Goal: Task Accomplishment & Management: Manage account settings

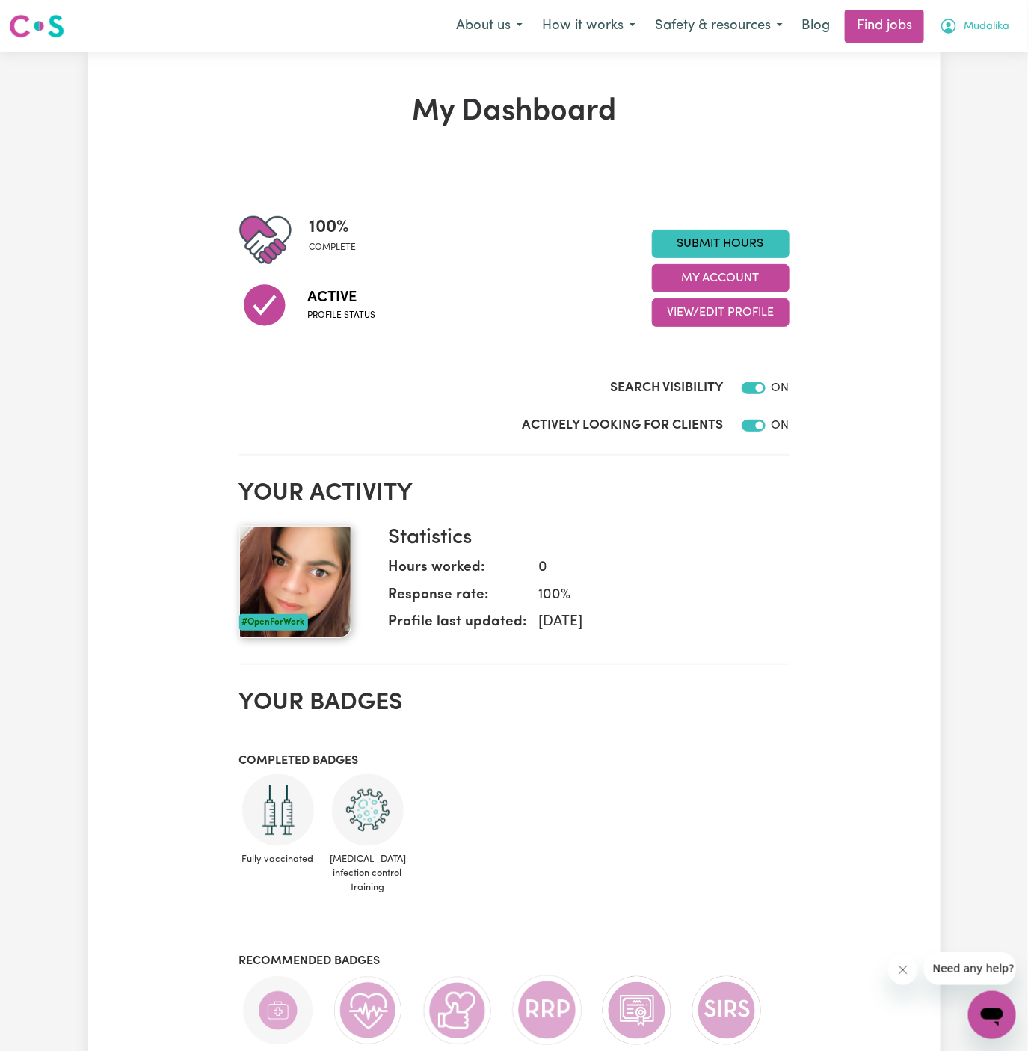
click at [1007, 22] on button "Mudalika" at bounding box center [974, 25] width 89 height 31
click at [1003, 44] on link "My Account" at bounding box center [959, 58] width 118 height 28
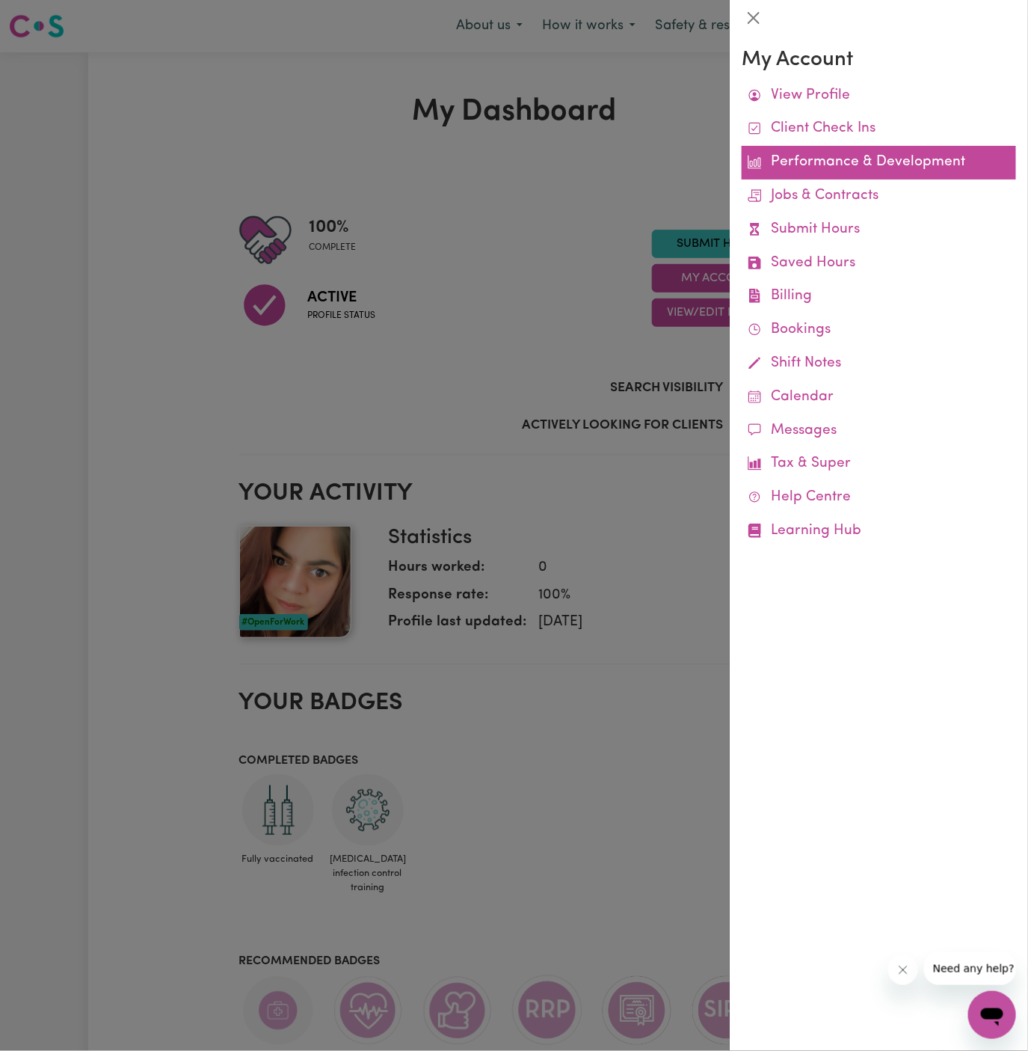
click at [826, 188] on link "Jobs & Contracts" at bounding box center [879, 196] width 274 height 34
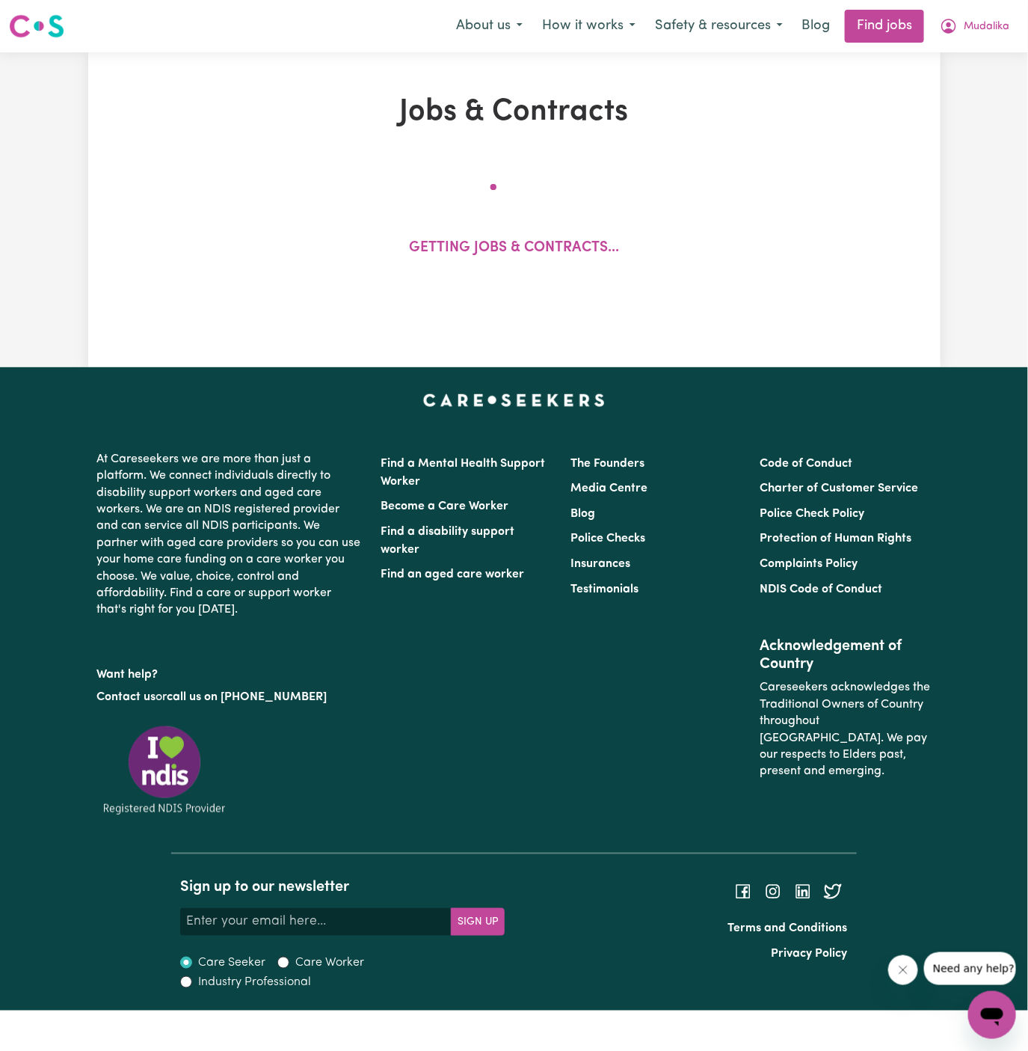
click at [826, 188] on div "Getting jobs & contracts..." at bounding box center [514, 227] width 693 height 123
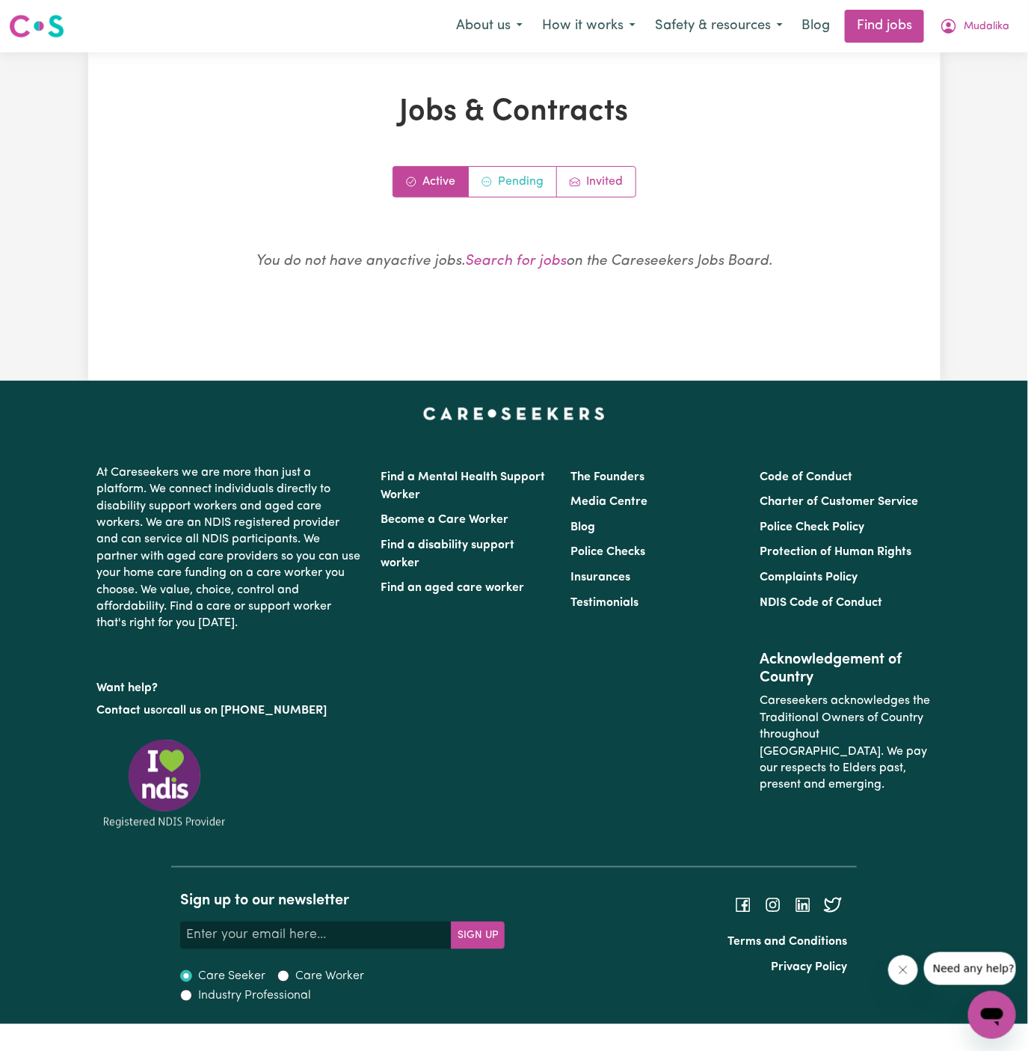
click at [496, 169] on link "Pending" at bounding box center [513, 182] width 88 height 30
click at [407, 183] on icon "Active jobs" at bounding box center [411, 181] width 9 height 9
click at [509, 176] on link "Pending" at bounding box center [513, 182] width 88 height 30
click at [1007, 25] on span "Mudalika" at bounding box center [987, 27] width 46 height 16
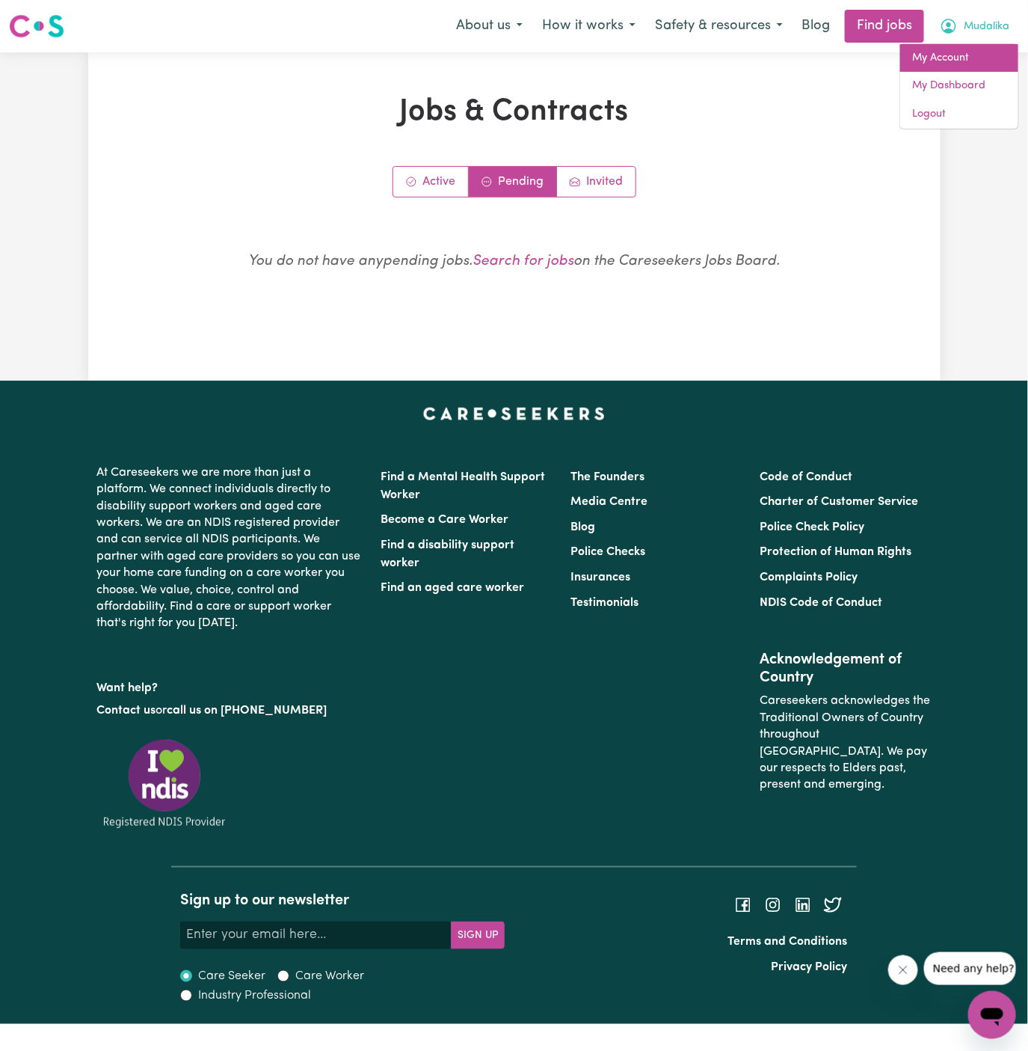
click at [996, 49] on link "My Account" at bounding box center [959, 58] width 118 height 28
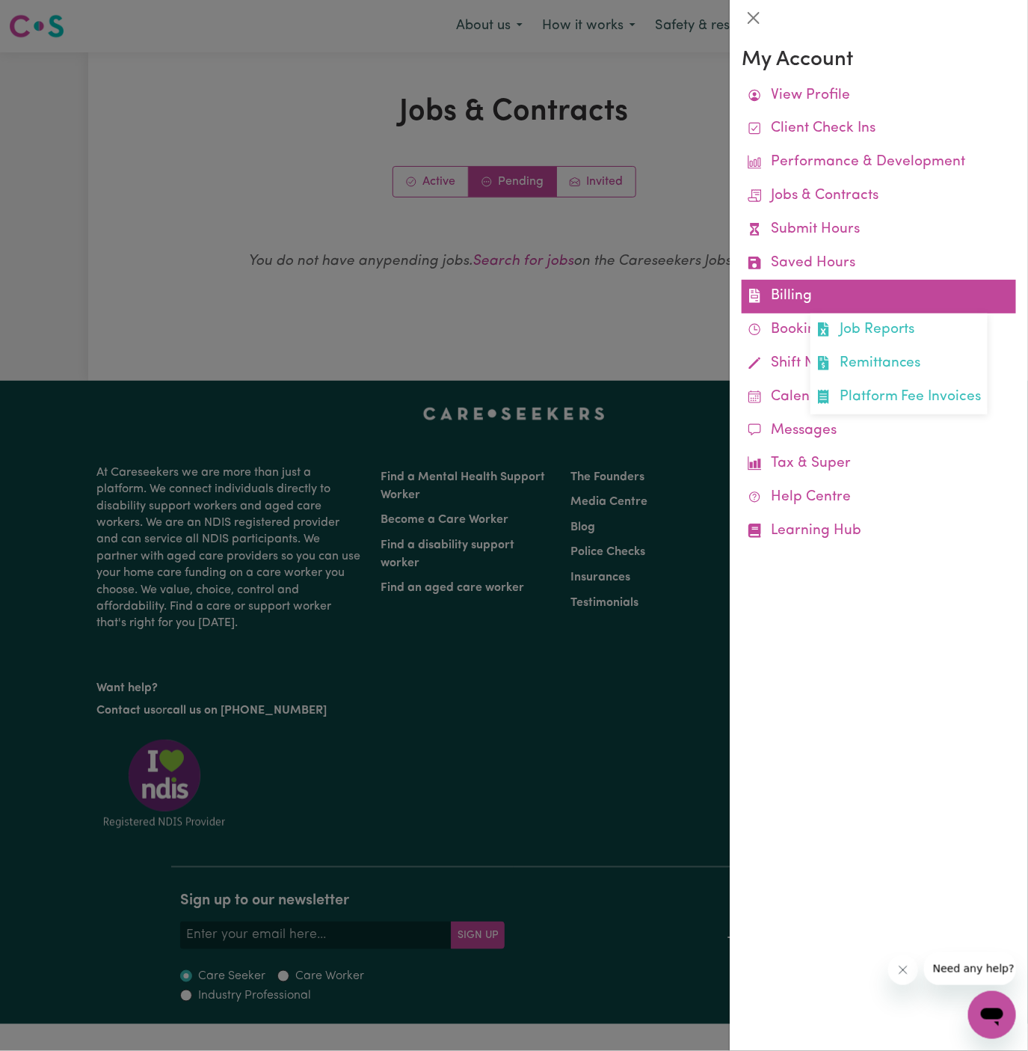
click at [805, 286] on link "Billing Job Reports Remittances Platform Fee Invoices" at bounding box center [879, 297] width 274 height 34
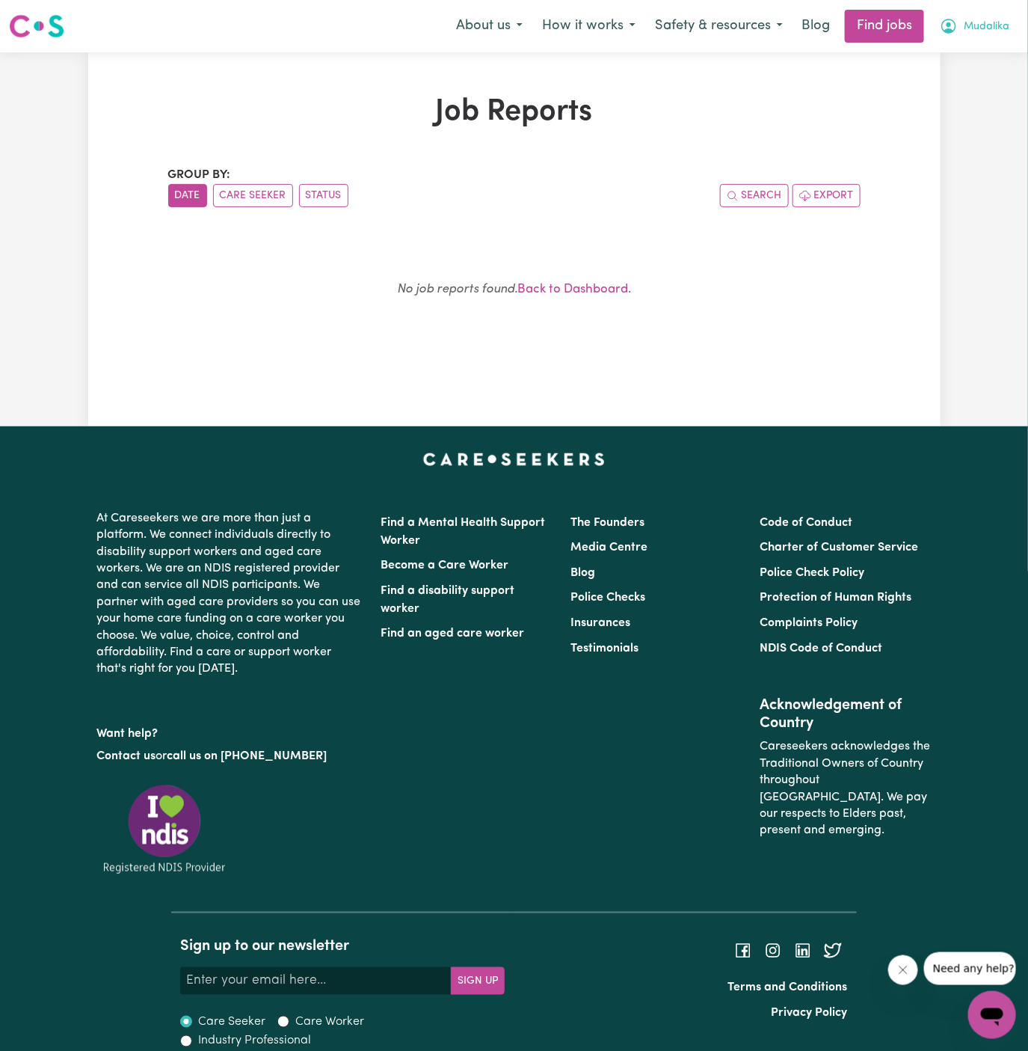
click at [995, 27] on span "Mudalika" at bounding box center [987, 27] width 46 height 16
click at [951, 110] on link "Logout" at bounding box center [959, 114] width 118 height 28
